Goal: Task Accomplishment & Management: Use online tool/utility

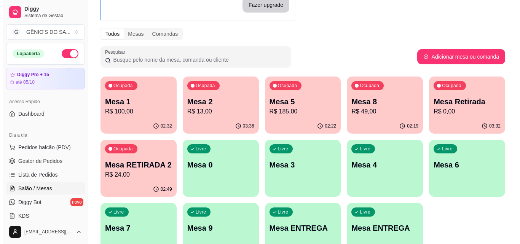
scroll to position [76, 0]
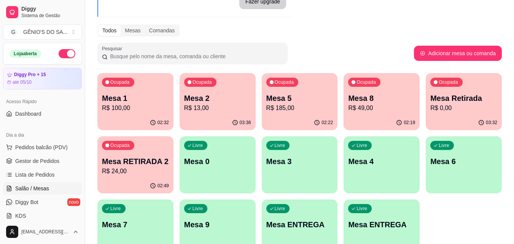
click at [142, 111] on p "R$ 100,00" at bounding box center [135, 108] width 67 height 9
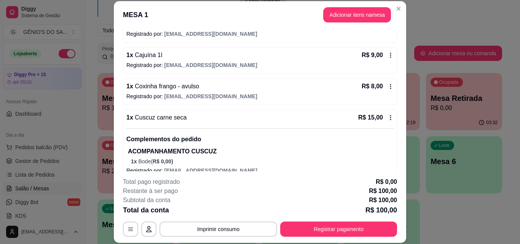
scroll to position [430, 0]
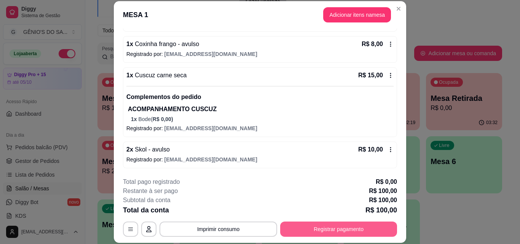
click at [343, 231] on button "Registrar pagamento" at bounding box center [338, 229] width 117 height 15
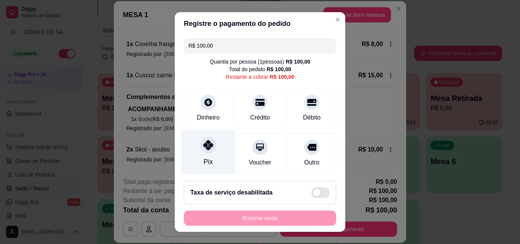
click at [206, 154] on div "Pix" at bounding box center [209, 152] width 54 height 45
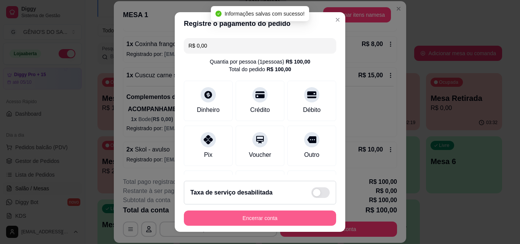
type input "R$ 0,00"
click at [237, 217] on button "Encerrar conta" at bounding box center [260, 218] width 148 height 15
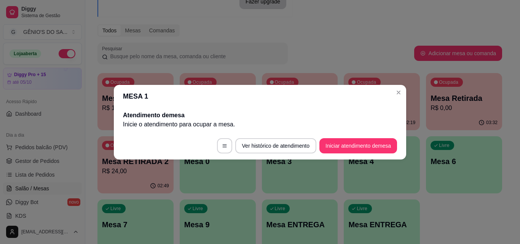
scroll to position [0, 0]
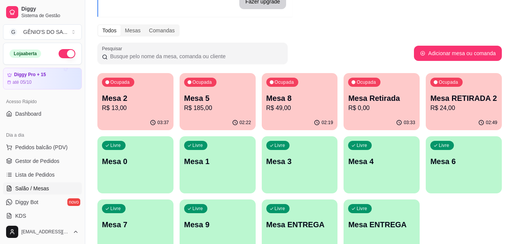
click at [164, 105] on p "R$ 13,00" at bounding box center [135, 108] width 67 height 9
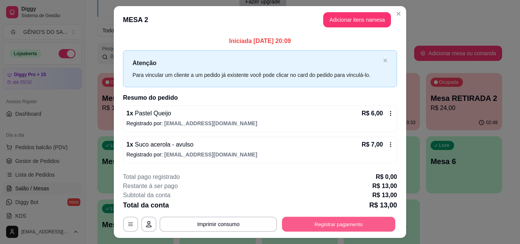
click at [306, 222] on button "Registrar pagamento" at bounding box center [338, 224] width 113 height 15
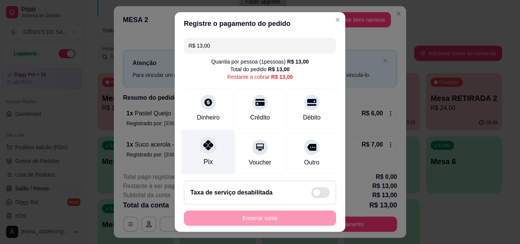
click at [208, 157] on div "Pix" at bounding box center [209, 152] width 54 height 45
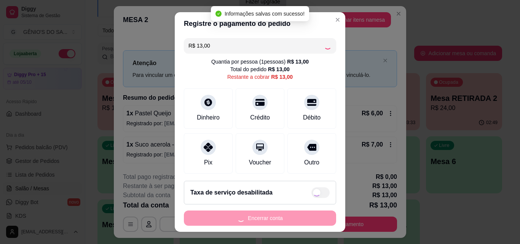
type input "R$ 0,00"
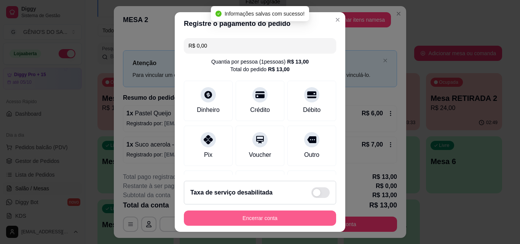
click at [231, 217] on button "Encerrar conta" at bounding box center [260, 218] width 152 height 15
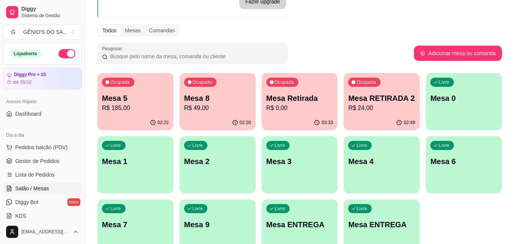
click at [132, 92] on div "Ocupada Mesa 5 R$ 185,00" at bounding box center [135, 94] width 76 height 42
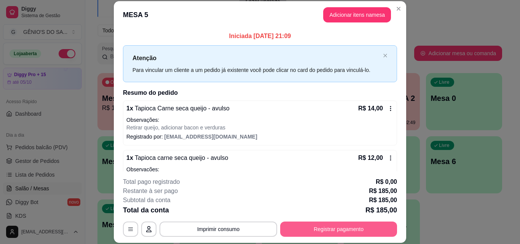
click at [331, 225] on button "Registrar pagamento" at bounding box center [338, 229] width 117 height 15
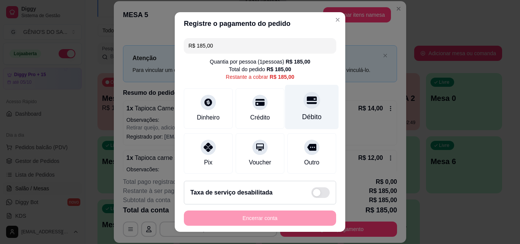
click at [307, 110] on div "Débito" at bounding box center [312, 107] width 54 height 45
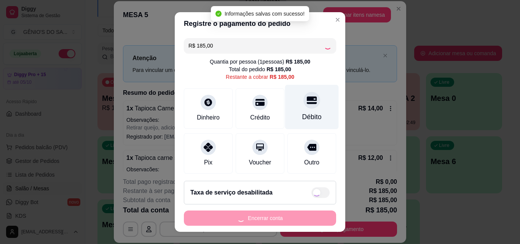
type input "R$ 0,00"
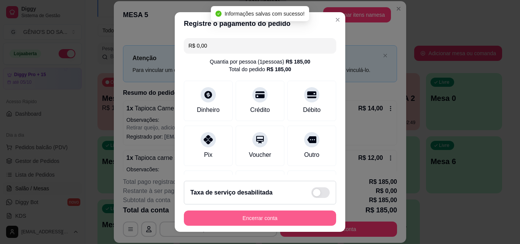
click at [263, 220] on button "Encerrar conta" at bounding box center [260, 218] width 152 height 15
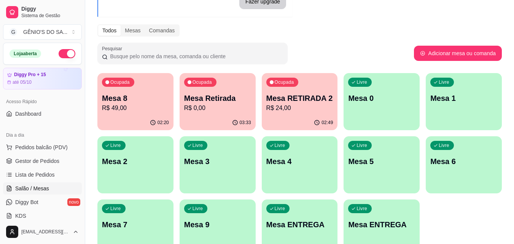
click at [140, 98] on p "Mesa 8" at bounding box center [135, 98] width 67 height 11
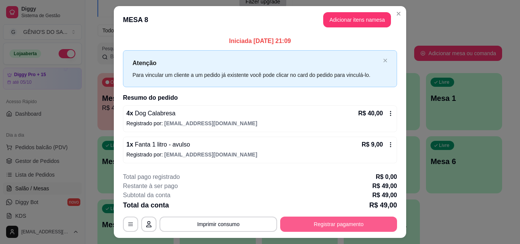
click at [368, 217] on button "Registrar pagamento" at bounding box center [338, 224] width 117 height 15
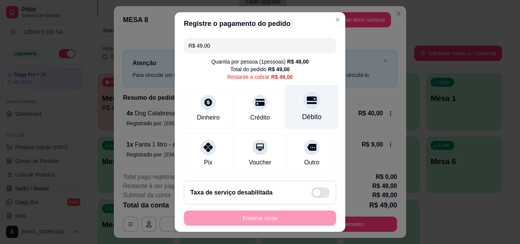
click at [297, 110] on div "Débito" at bounding box center [312, 107] width 54 height 45
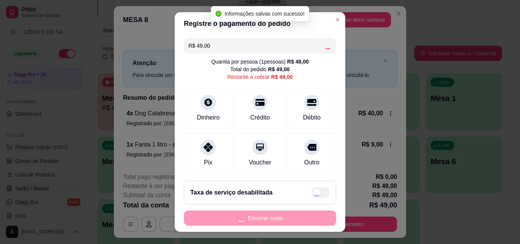
type input "R$ 0,00"
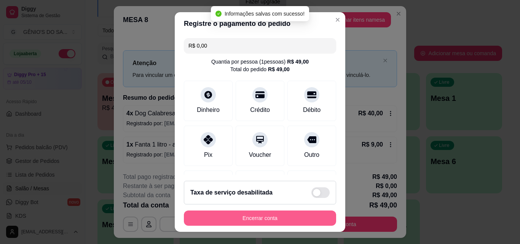
click at [267, 221] on button "Encerrar conta" at bounding box center [260, 218] width 152 height 15
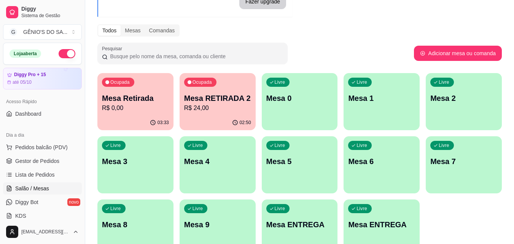
click at [149, 101] on p "Mesa Retirada" at bounding box center [135, 98] width 67 height 11
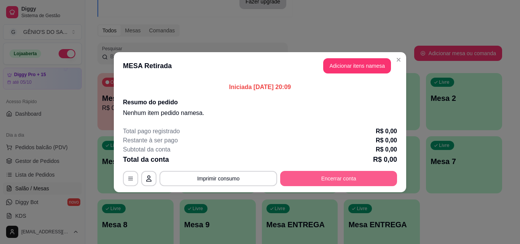
click at [331, 178] on button "Encerrar conta" at bounding box center [338, 178] width 117 height 15
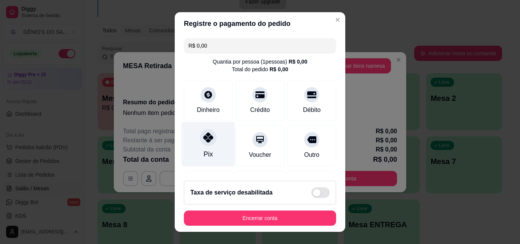
click at [210, 148] on div "Pix" at bounding box center [209, 144] width 54 height 45
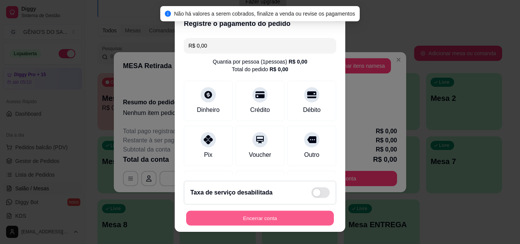
click at [233, 216] on button "Encerrar conta" at bounding box center [260, 218] width 148 height 15
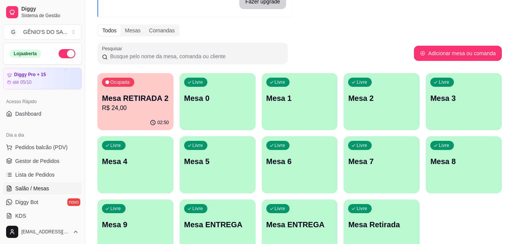
click at [144, 114] on div "Ocupada Mesa RETIRADA 2 R$ 24,00" at bounding box center [135, 94] width 76 height 42
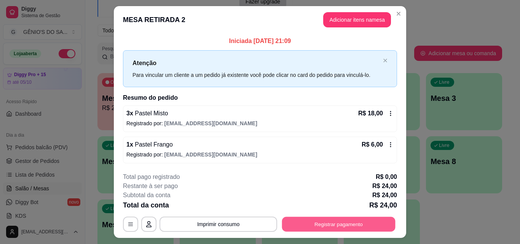
click at [312, 223] on button "Registrar pagamento" at bounding box center [338, 224] width 113 height 15
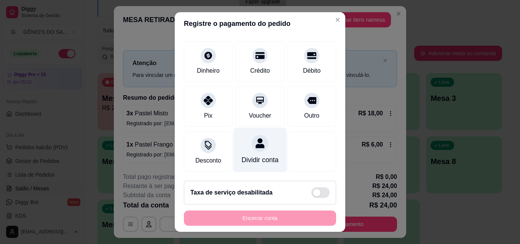
scroll to position [56, 0]
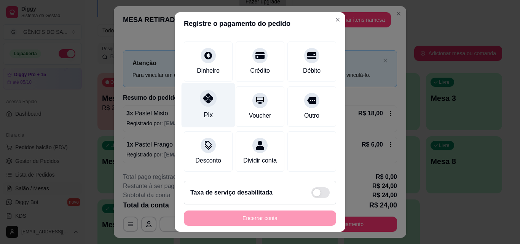
click at [208, 105] on div "Pix" at bounding box center [209, 105] width 54 height 45
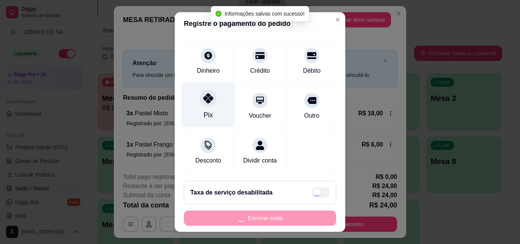
type input "R$ 0,00"
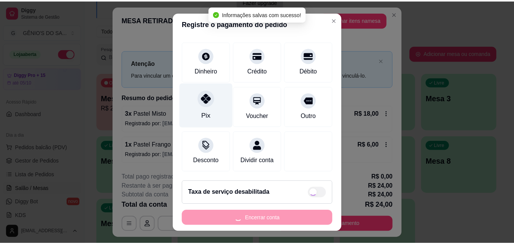
scroll to position [48, 0]
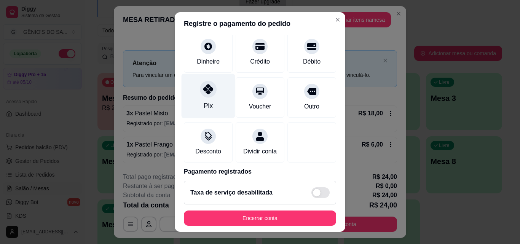
click at [212, 80] on div "Pix" at bounding box center [209, 96] width 54 height 45
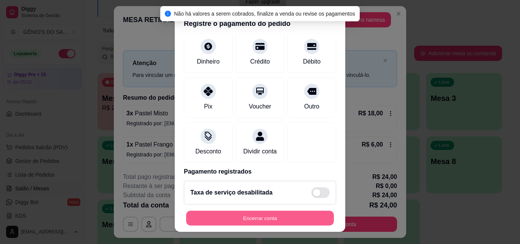
click at [239, 217] on button "Encerrar conta" at bounding box center [260, 218] width 148 height 15
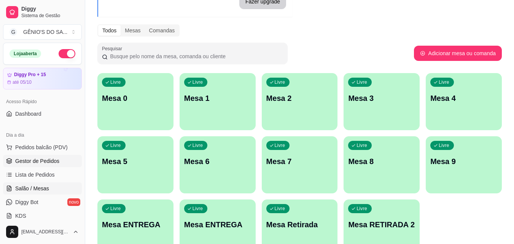
click at [42, 161] on span "Gestor de Pedidos" at bounding box center [37, 161] width 44 height 8
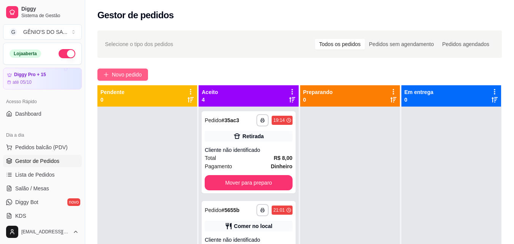
click at [137, 72] on span "Novo pedido" at bounding box center [127, 74] width 30 height 8
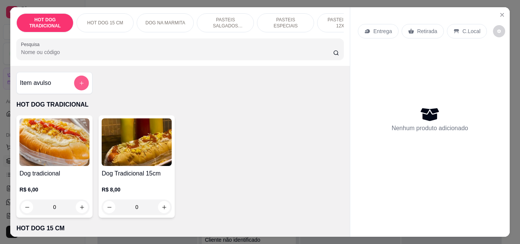
click at [80, 85] on icon "add-separate-item" at bounding box center [82, 83] width 4 height 4
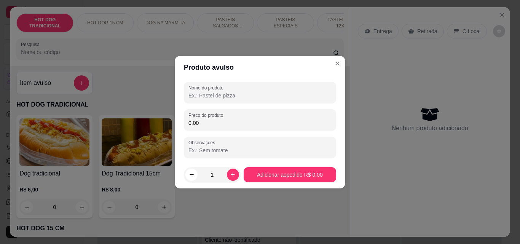
click at [204, 97] on input "Nome do produto" at bounding box center [259, 96] width 143 height 8
type input "dog calabresa"
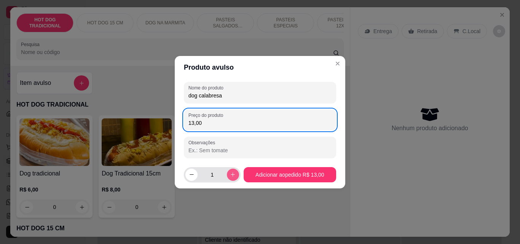
type input "13,00"
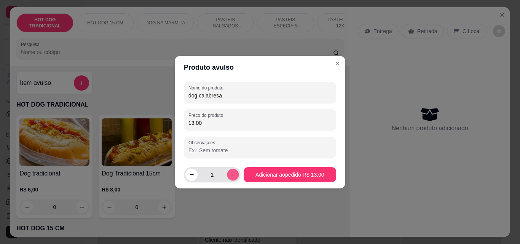
click at [230, 173] on icon "increase-product-quantity" at bounding box center [233, 175] width 6 height 6
type input "4"
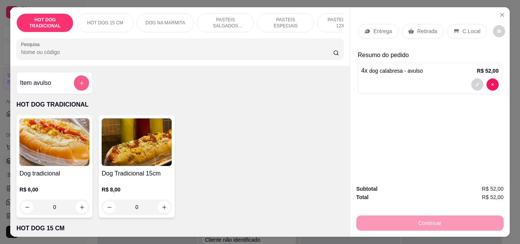
click at [79, 86] on icon "add-separate-item" at bounding box center [82, 83] width 6 height 6
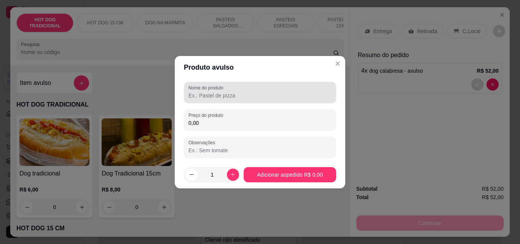
click at [219, 96] on input "Nome do produto" at bounding box center [259, 96] width 143 height 8
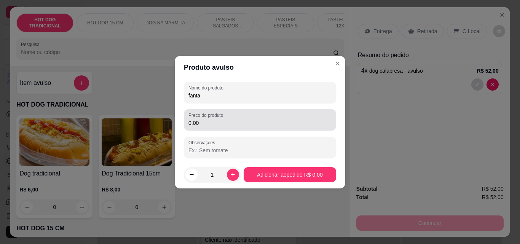
type input "fanta"
click at [219, 126] on input "0,00" at bounding box center [259, 123] width 143 height 8
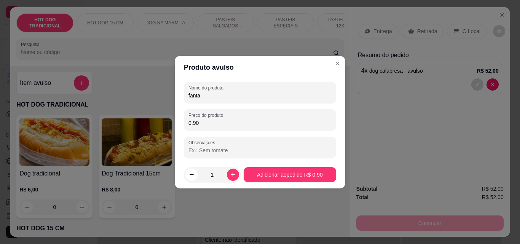
type input "9,00"
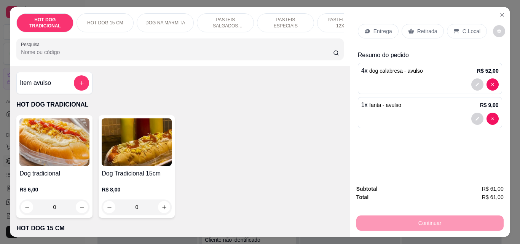
click at [454, 29] on icon at bounding box center [456, 31] width 5 height 4
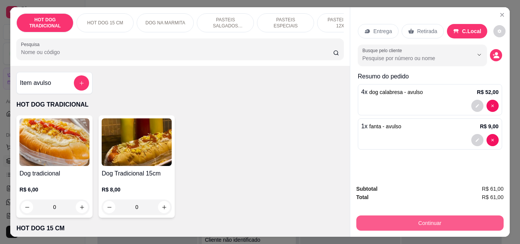
click at [410, 216] on button "Continuar" at bounding box center [429, 223] width 147 height 15
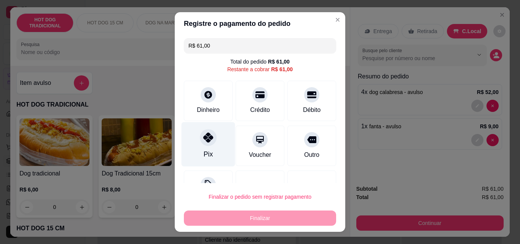
click at [211, 145] on div "Pix" at bounding box center [209, 144] width 54 height 45
type input "R$ 0,00"
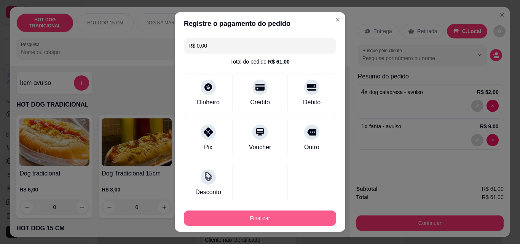
click at [238, 221] on button "Finalizar" at bounding box center [260, 218] width 152 height 15
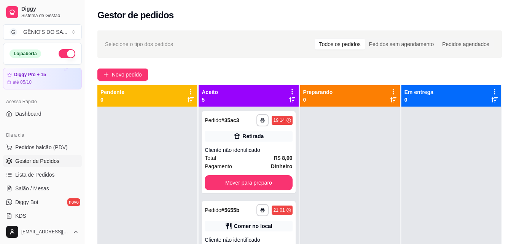
click at [238, 221] on div "Comer no local" at bounding box center [249, 226] width 88 height 11
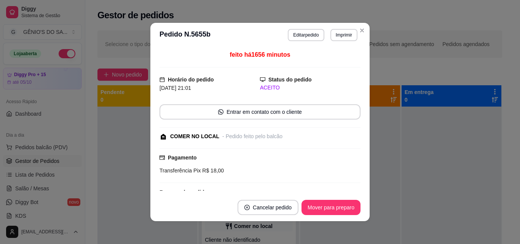
click at [321, 202] on button "Mover para preparo" at bounding box center [331, 207] width 59 height 15
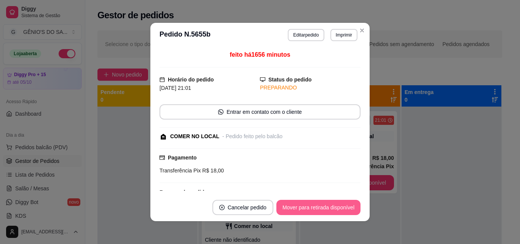
click at [301, 212] on button "Mover para retirada disponível" at bounding box center [318, 207] width 84 height 15
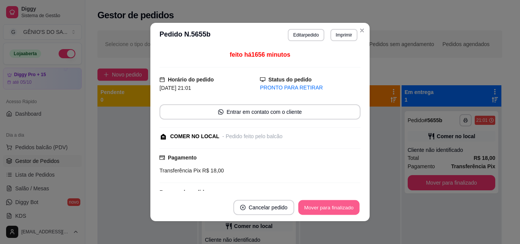
click at [313, 208] on button "Mover para finalizado" at bounding box center [329, 207] width 61 height 15
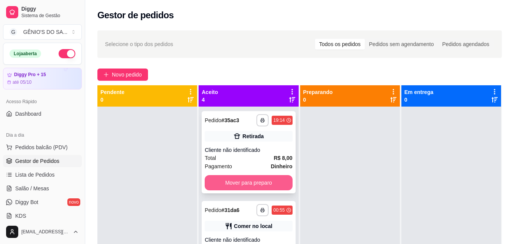
click at [242, 181] on button "Mover para preparo" at bounding box center [249, 182] width 88 height 15
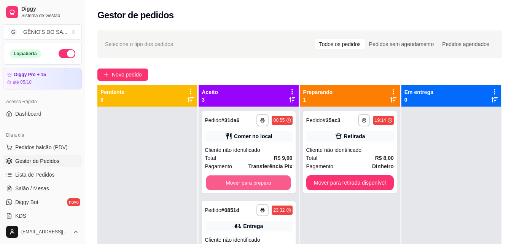
click at [242, 180] on button "Mover para preparo" at bounding box center [248, 183] width 85 height 15
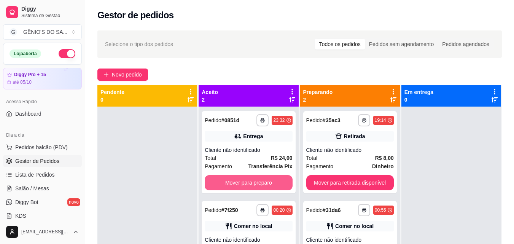
click at [242, 180] on button "Mover para preparo" at bounding box center [249, 182] width 88 height 15
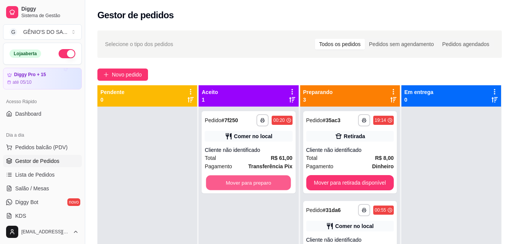
click at [242, 180] on button "Mover para preparo" at bounding box center [248, 183] width 85 height 15
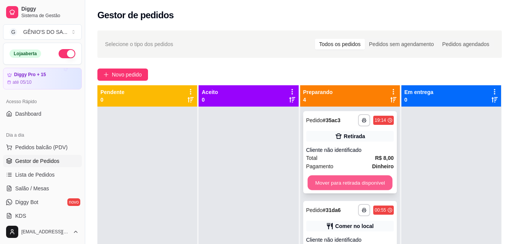
click at [342, 185] on button "Mover para retirada disponível" at bounding box center [350, 183] width 85 height 15
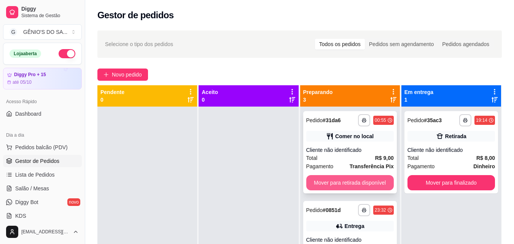
click at [342, 185] on button "Mover para retirada disponível" at bounding box center [350, 182] width 88 height 15
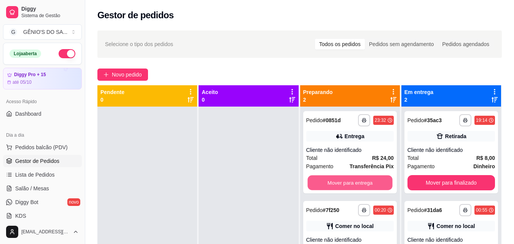
click at [342, 185] on button "Mover para entrega" at bounding box center [350, 183] width 85 height 15
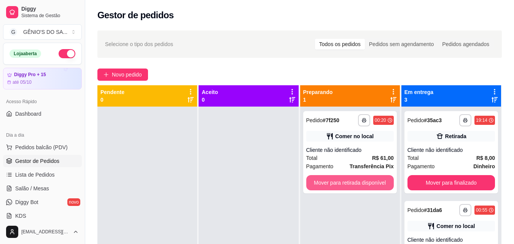
click at [342, 185] on button "Mover para retirada disponível" at bounding box center [350, 182] width 88 height 15
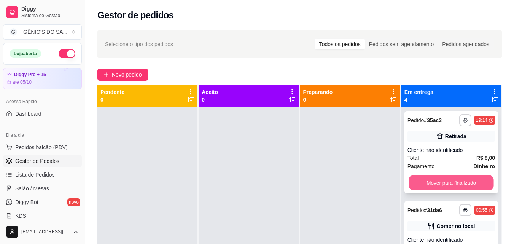
click at [434, 183] on button "Mover para finalizado" at bounding box center [451, 183] width 85 height 15
click at [434, 183] on button "Mover para finalizado" at bounding box center [452, 182] width 88 height 15
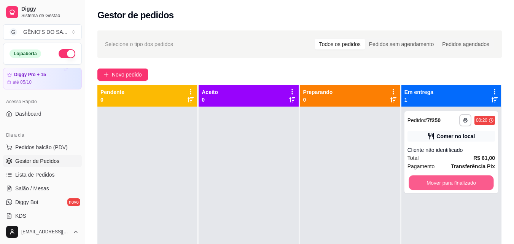
click at [434, 183] on button "Mover para finalizado" at bounding box center [451, 183] width 85 height 15
